Goal: Navigation & Orientation: Find specific page/section

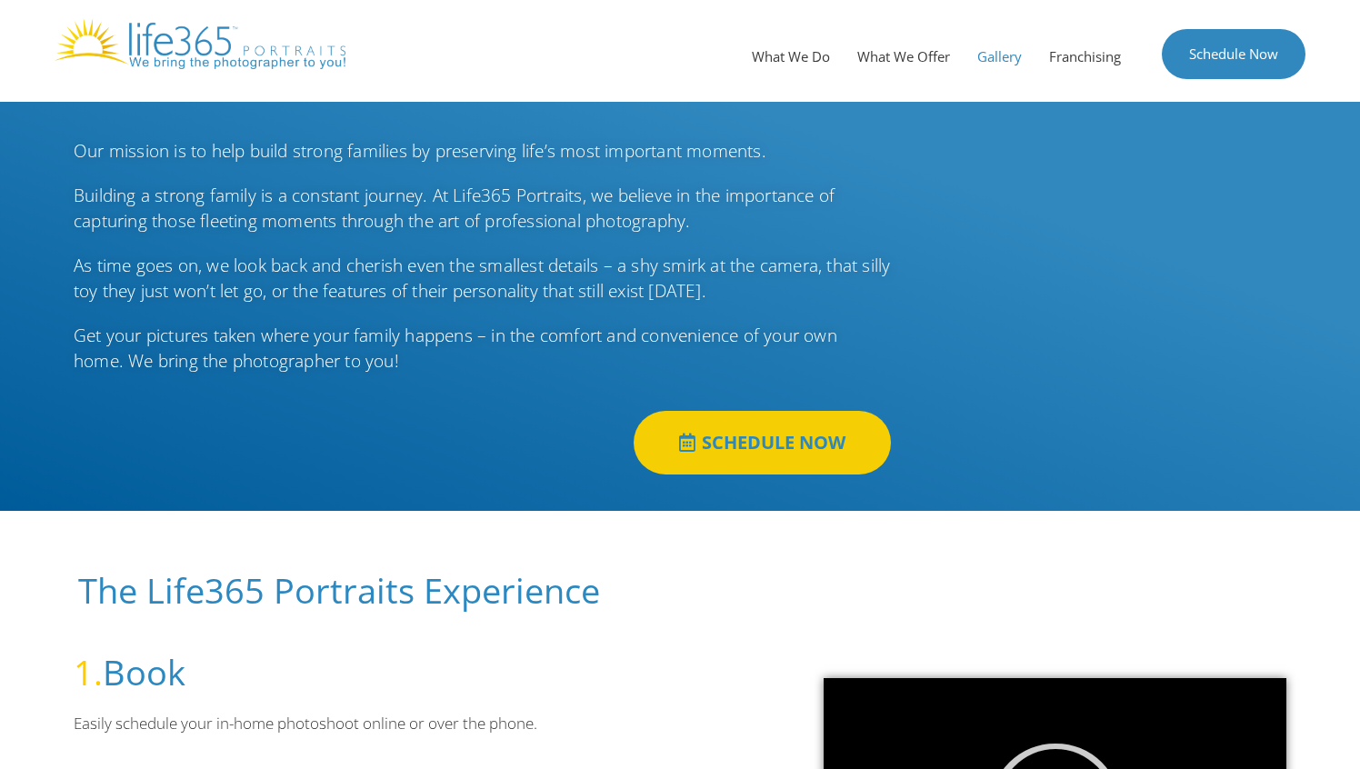
click at [988, 54] on link "Gallery" at bounding box center [999, 56] width 72 height 55
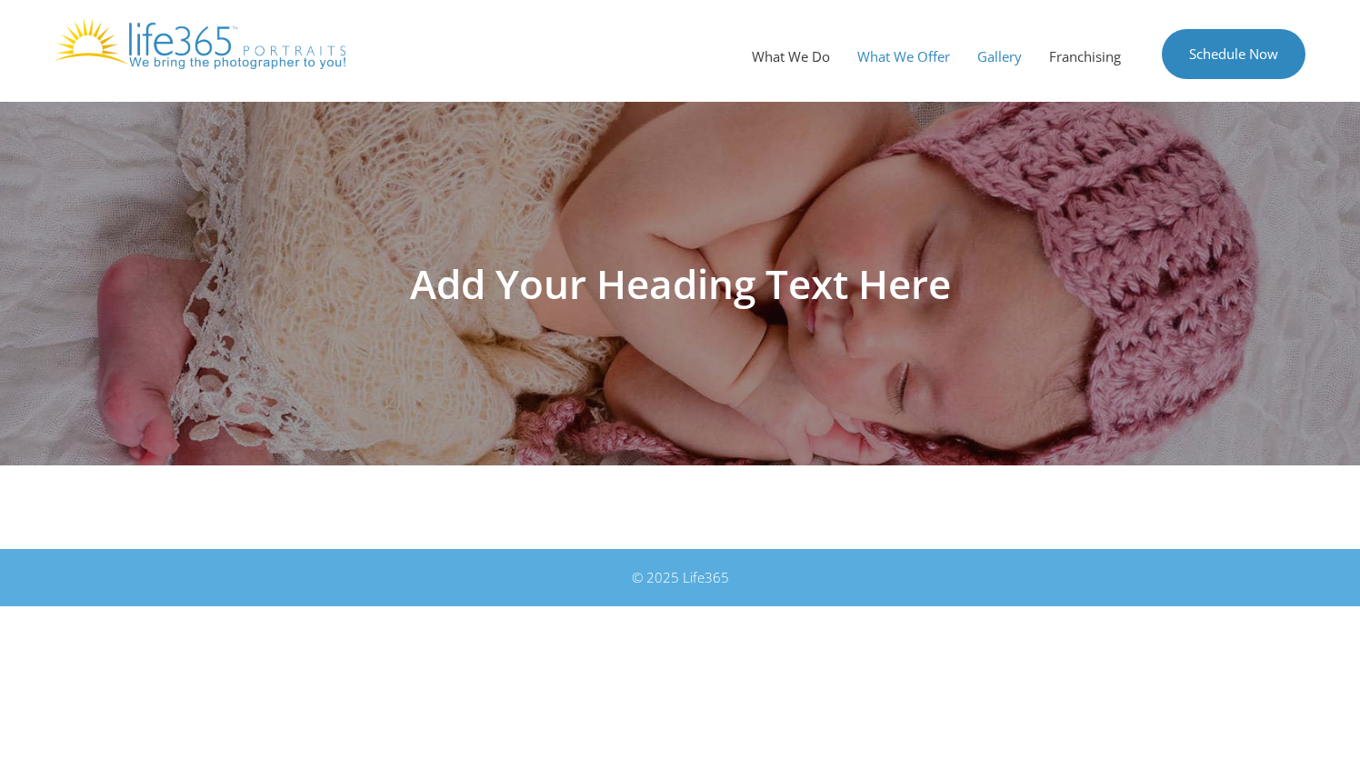
click at [889, 46] on link "What We Offer" at bounding box center [903, 56] width 120 height 55
